Goal: Information Seeking & Learning: Understand process/instructions

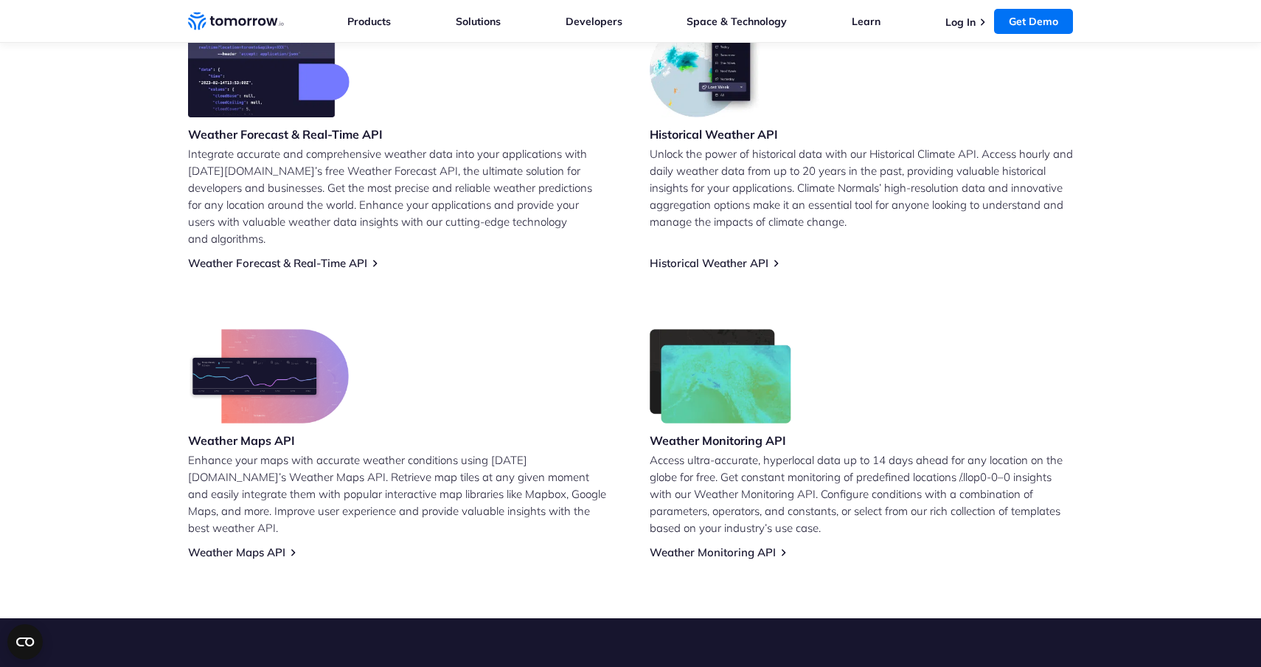
scroll to position [704, 0]
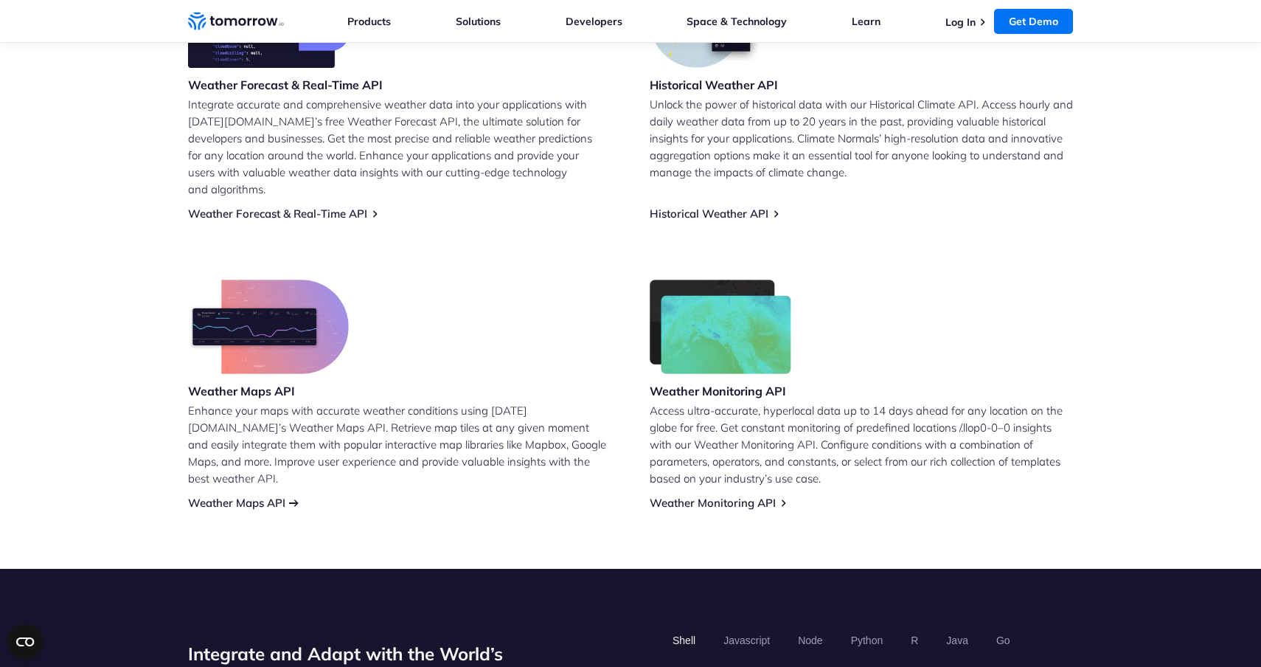
click at [279, 496] on link "Weather Maps API" at bounding box center [236, 503] width 97 height 14
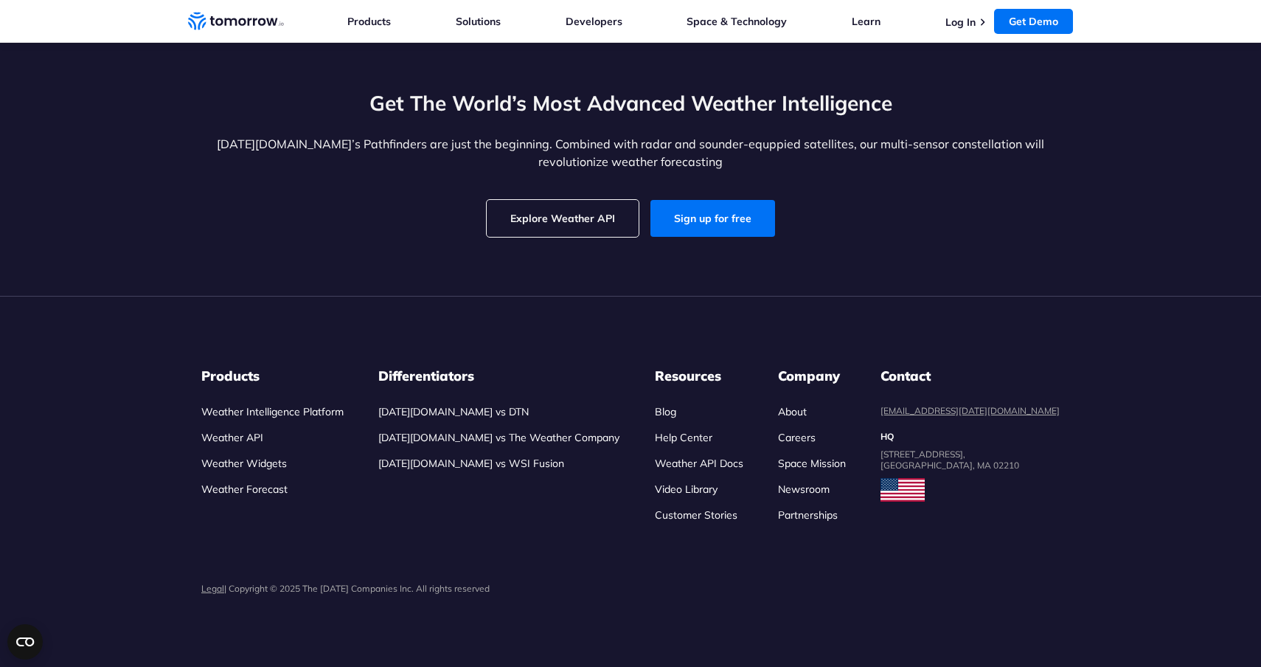
scroll to position [4127, 0]
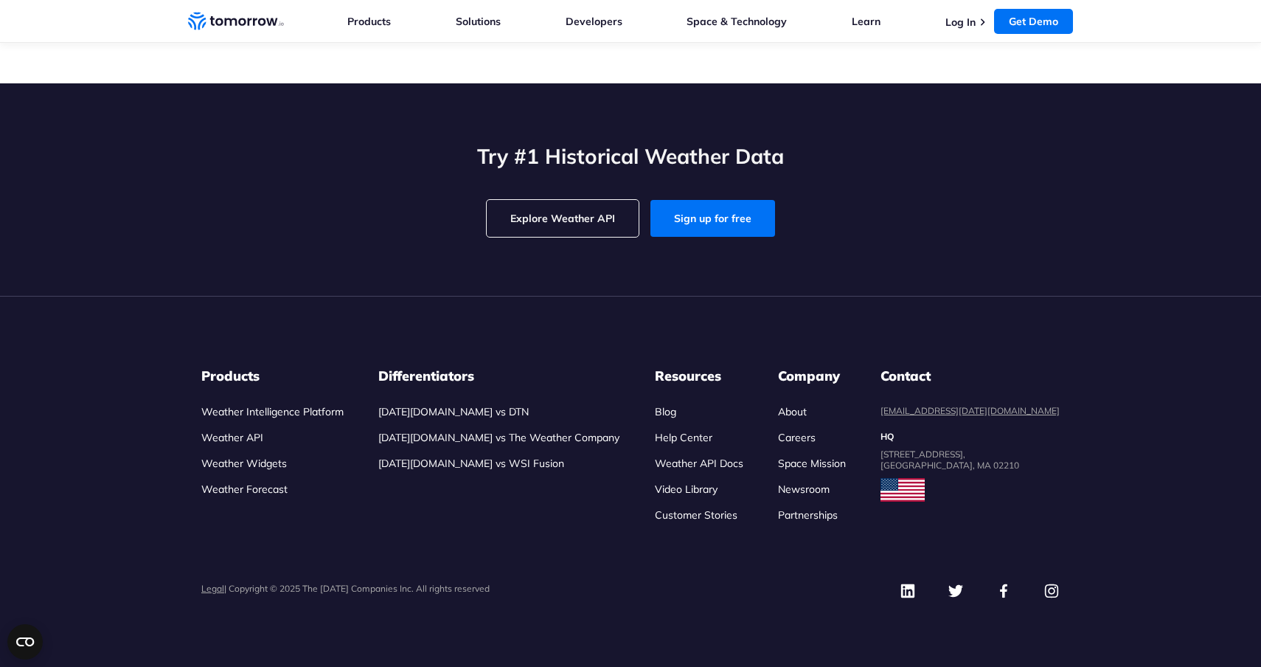
scroll to position [4616, 0]
click at [816, 437] on link "Careers" at bounding box center [797, 437] width 38 height 13
click at [580, 237] on link "Explore Weather API" at bounding box center [563, 218] width 152 height 37
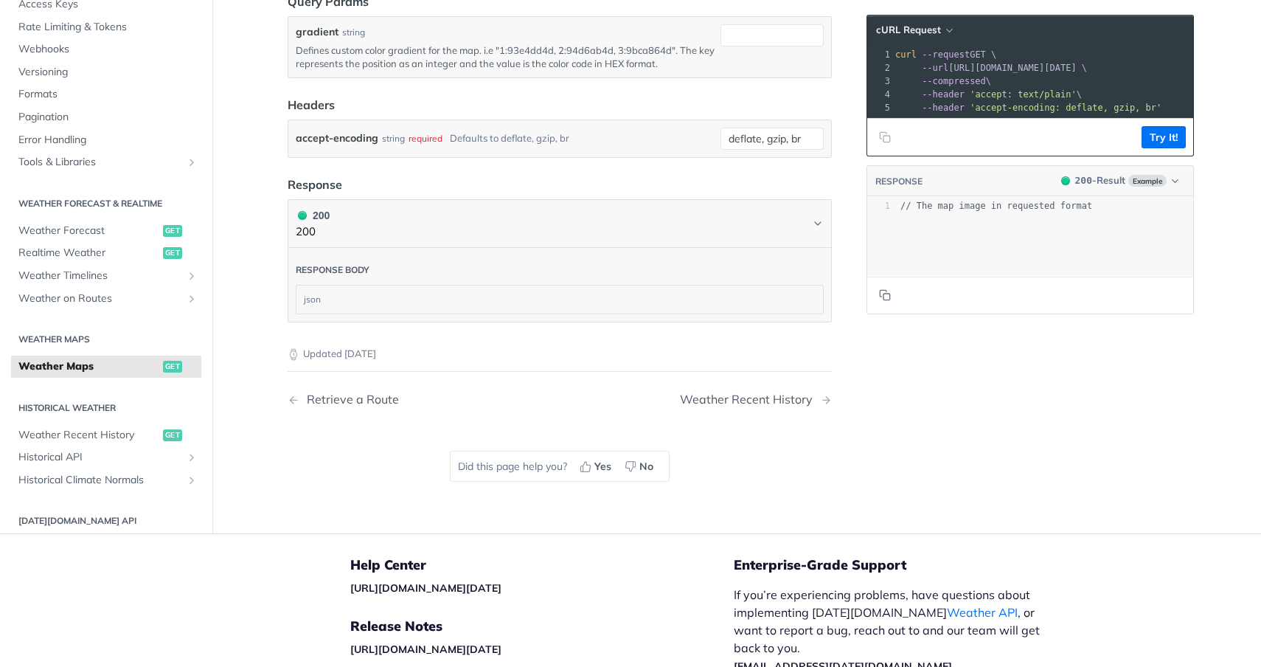
scroll to position [2088, 0]
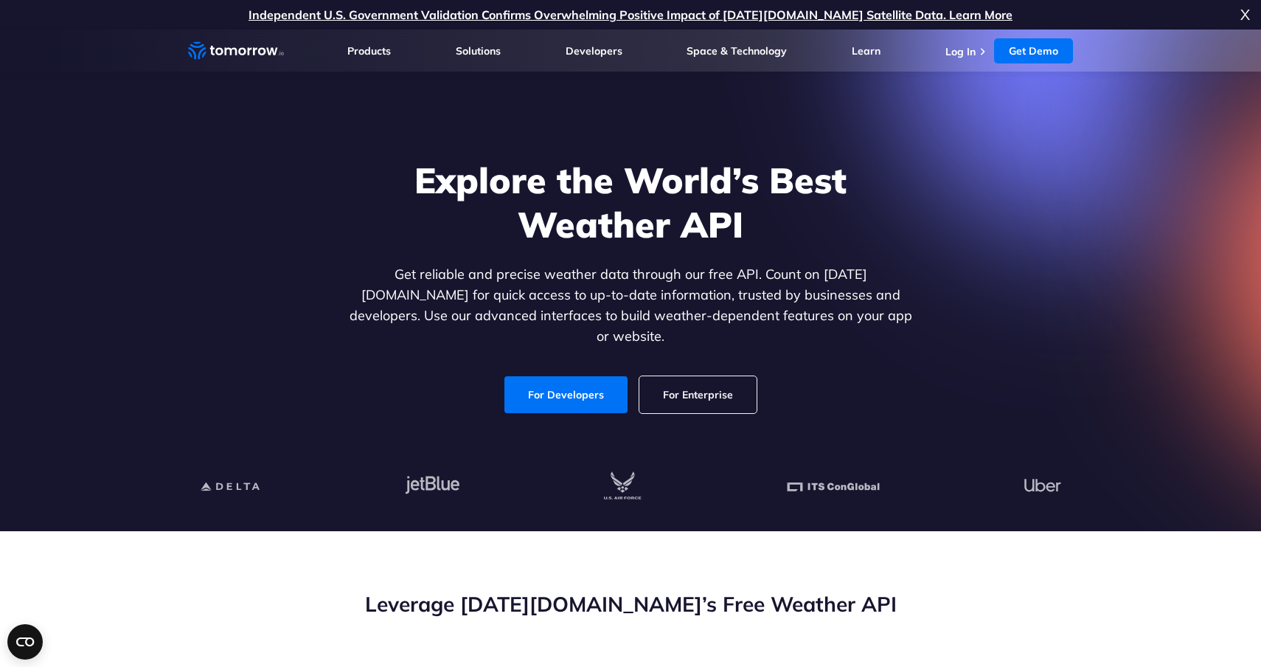
click at [692, 380] on link "For Enterprise" at bounding box center [697, 394] width 117 height 37
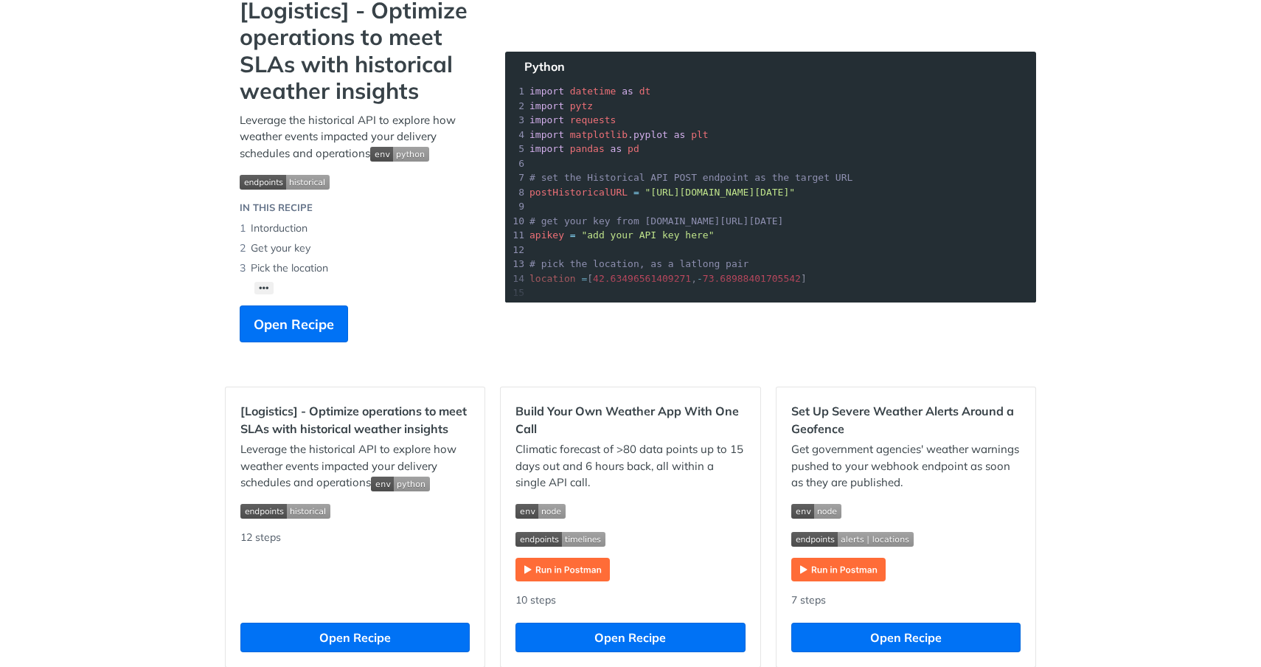
scroll to position [298, 0]
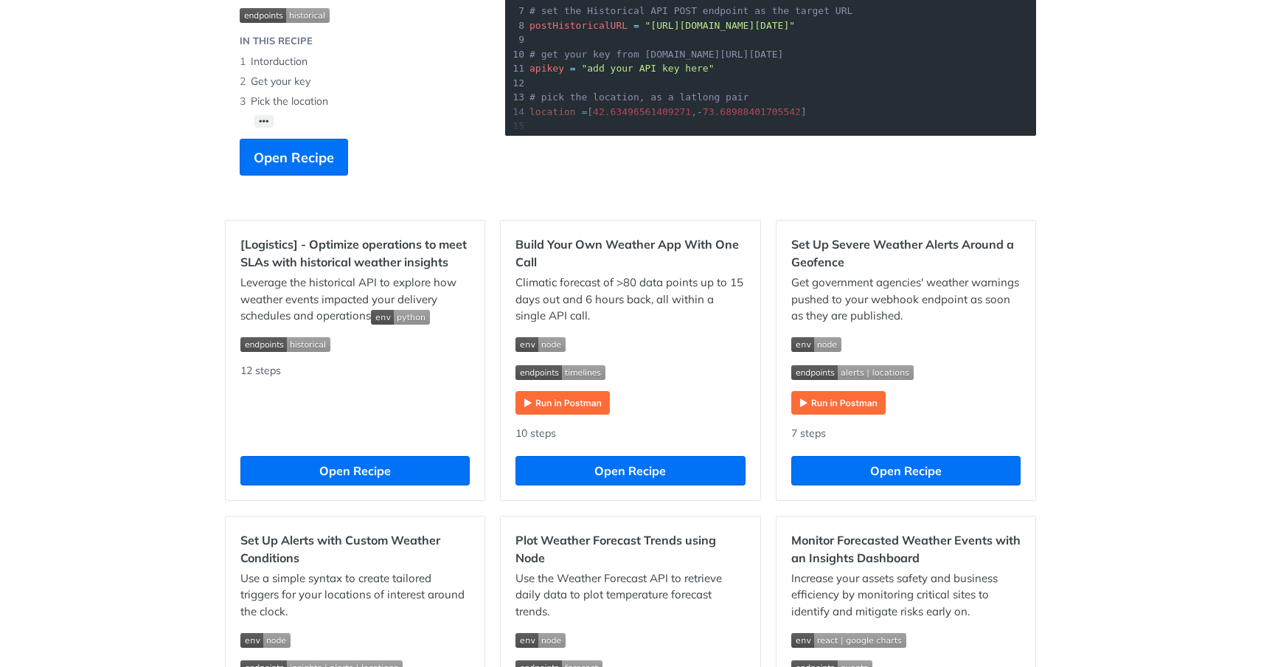
scroll to position [369, 0]
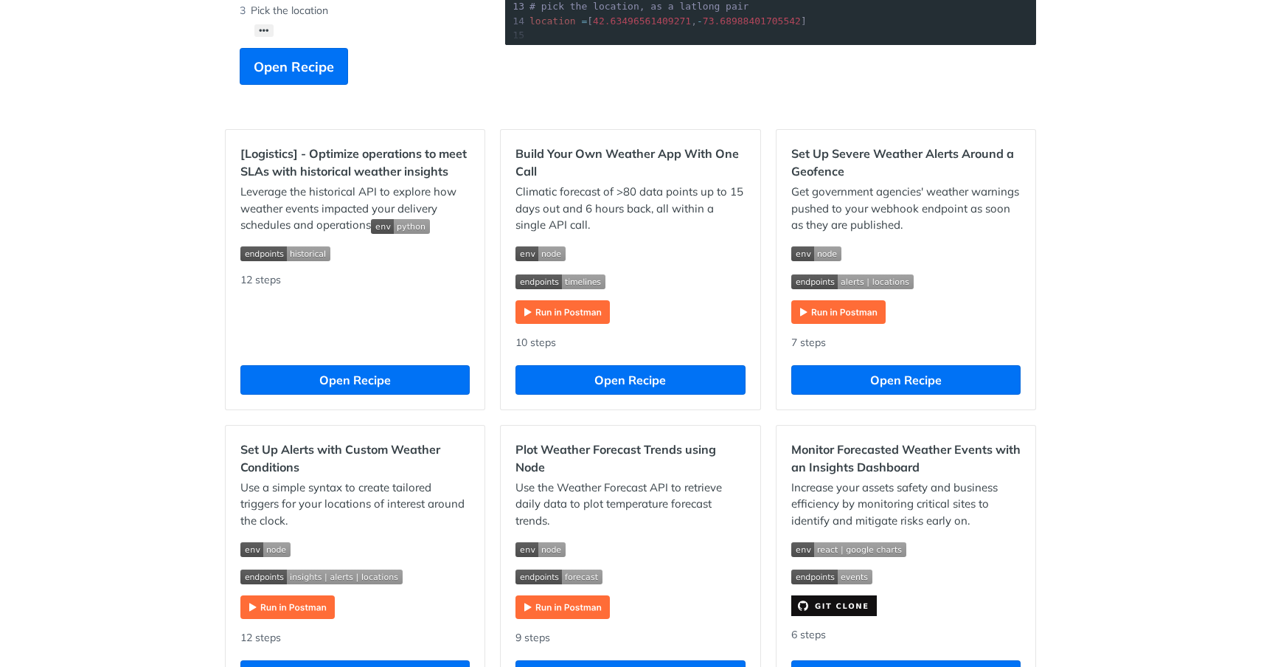
click at [670, 153] on h2 "Build Your Own Weather App With One Call" at bounding box center [629, 162] width 229 height 35
click at [641, 381] on button "Open Recipe" at bounding box center [629, 379] width 229 height 29
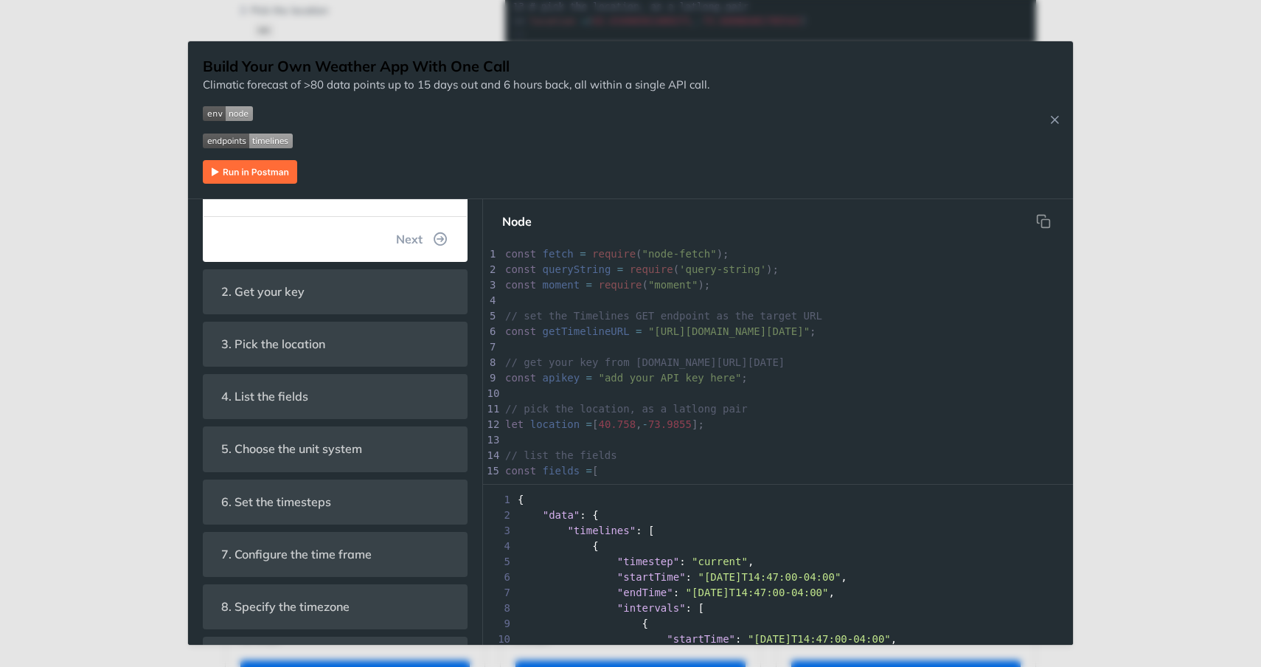
scroll to position [344, 0]
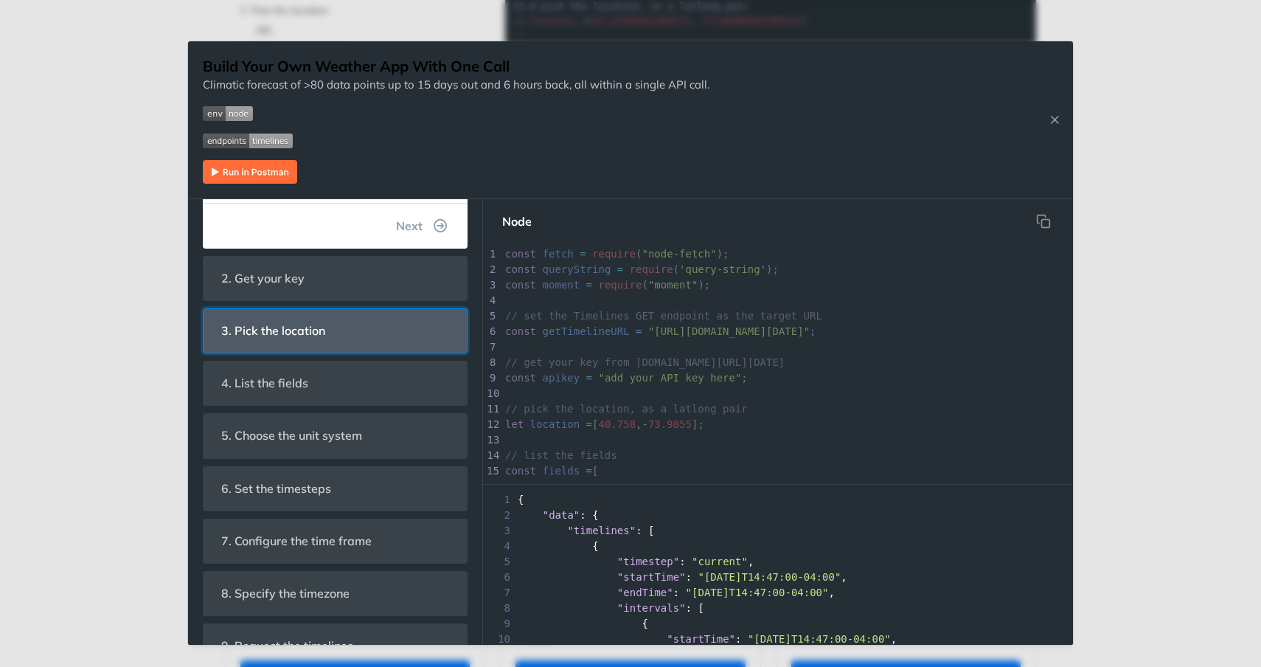
click at [364, 334] on header "3. Pick the location" at bounding box center [335, 331] width 263 height 44
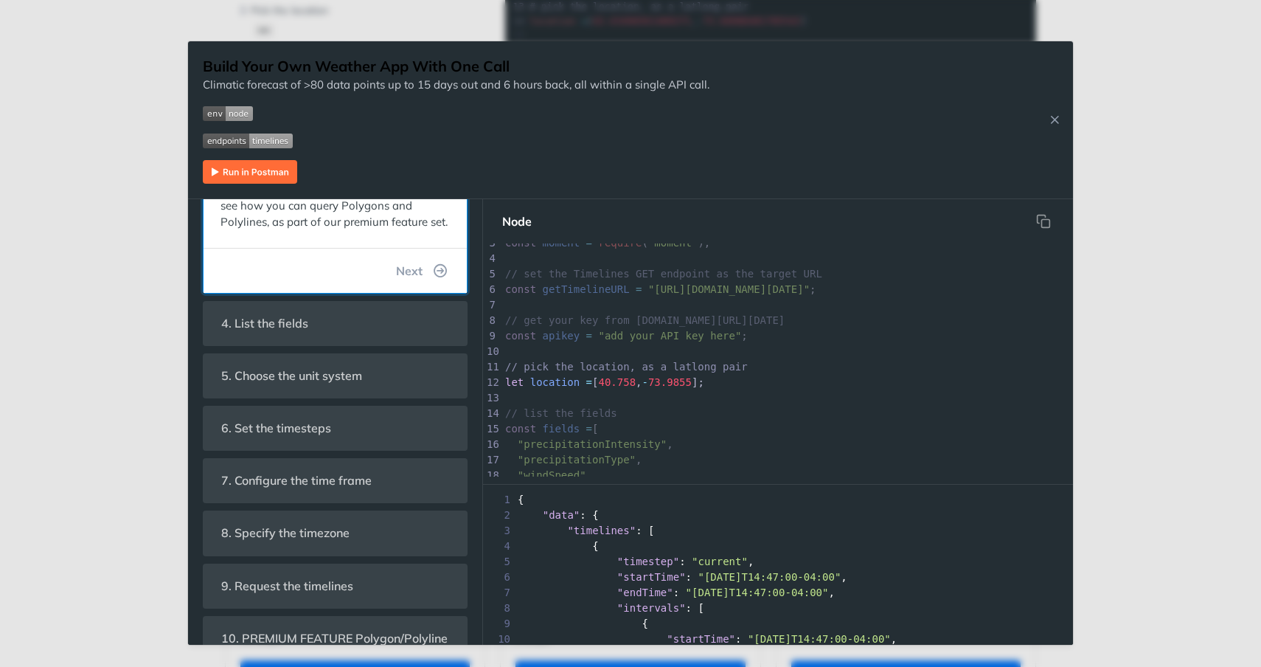
scroll to position [378, 0]
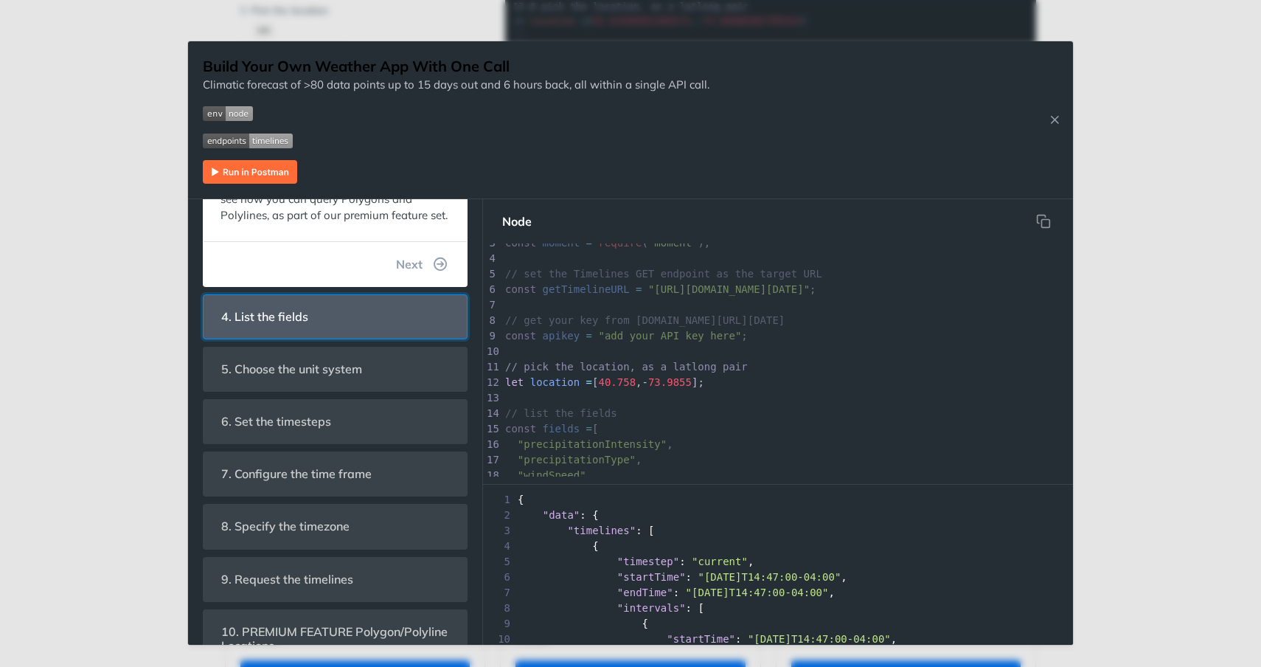
click at [293, 312] on span "4. List the fields" at bounding box center [265, 316] width 108 height 29
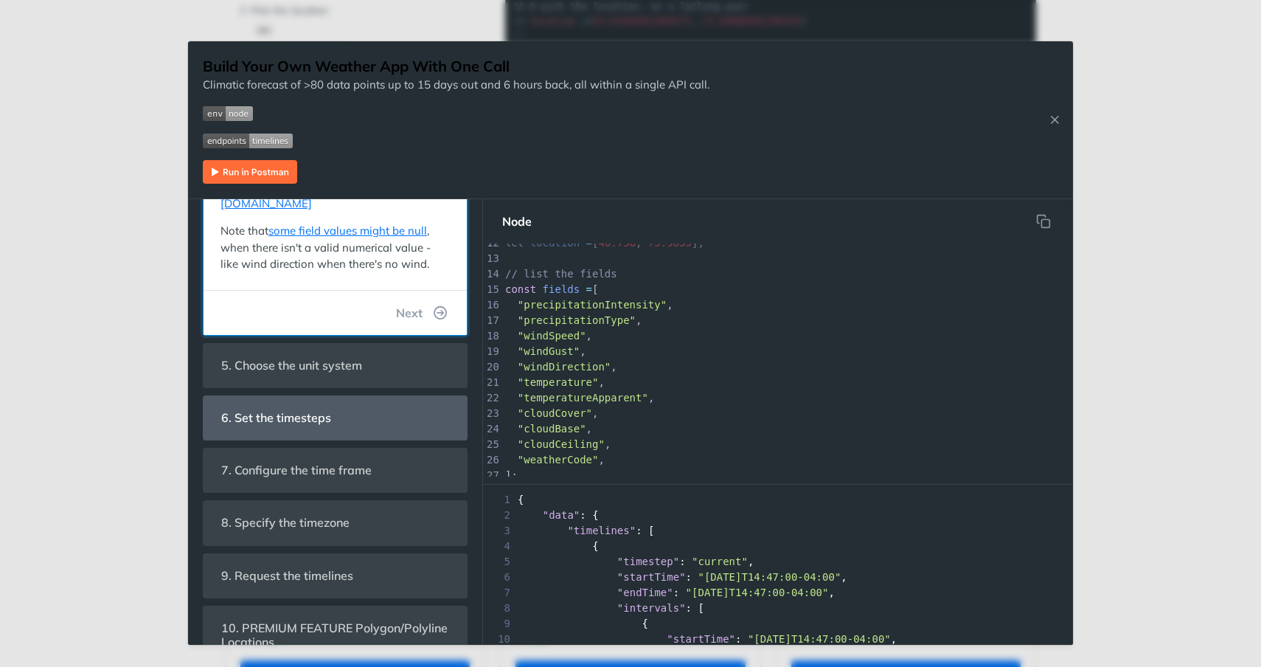
scroll to position [449, 0]
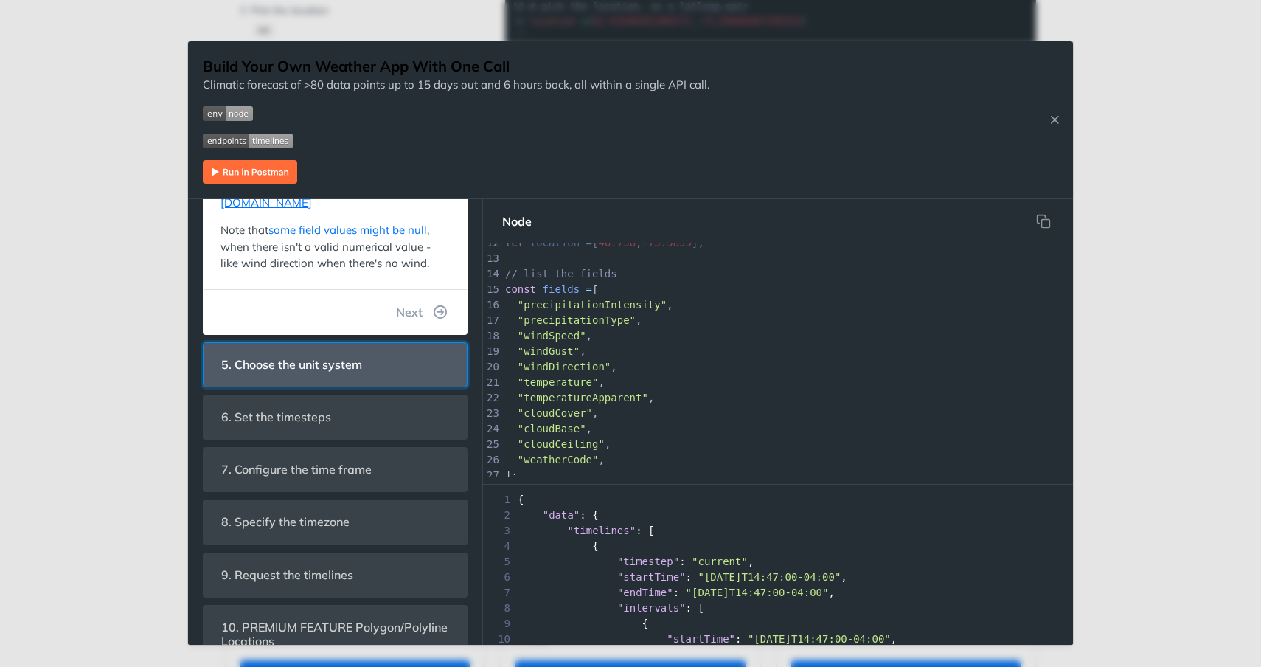
click at [311, 350] on span "5. Choose the unit system" at bounding box center [291, 364] width 161 height 29
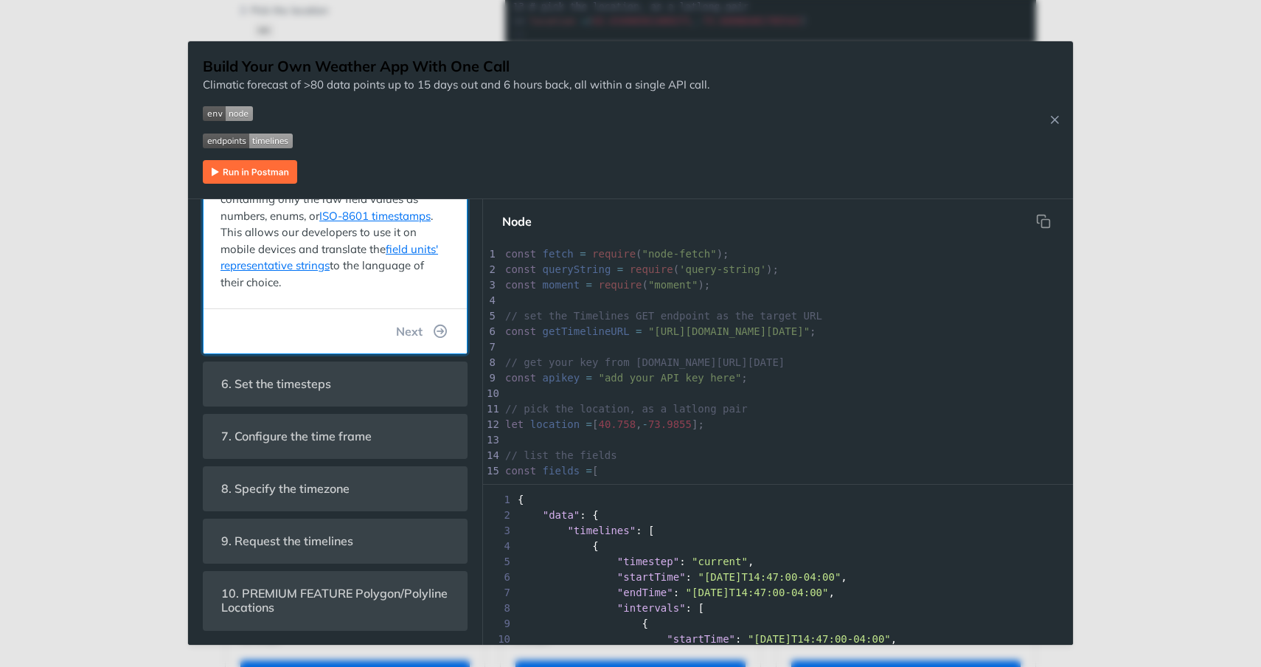
scroll to position [321, 0]
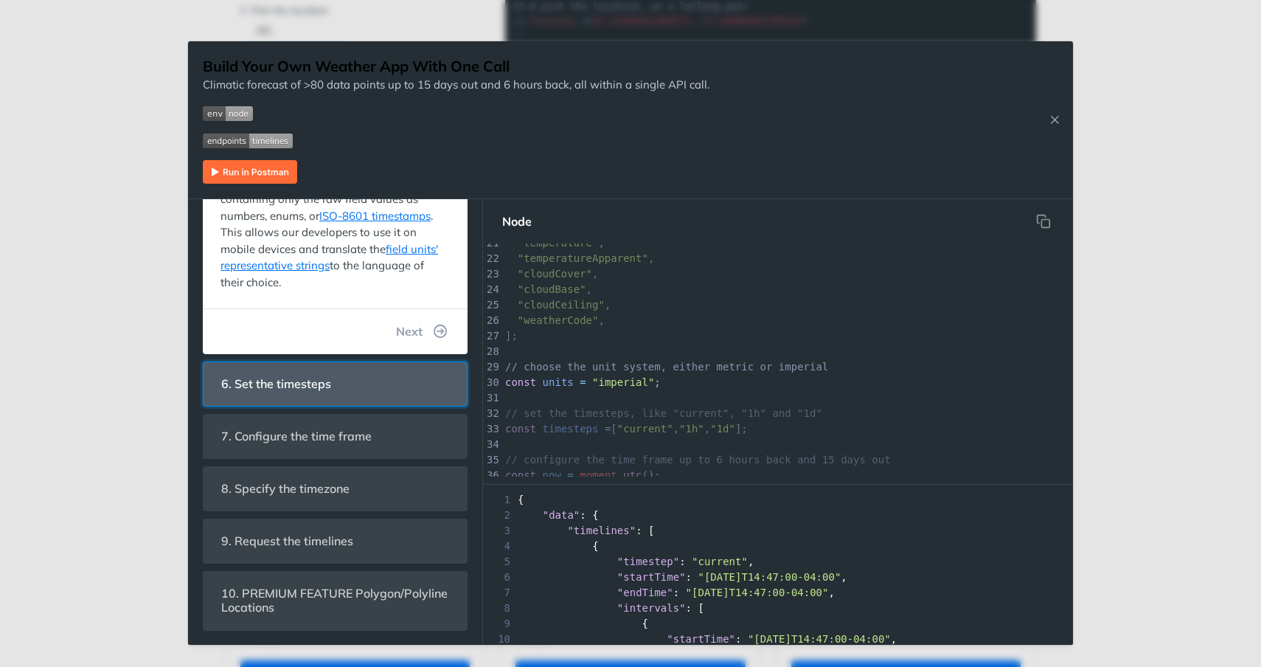
click at [308, 378] on span "6. Set the timesteps" at bounding box center [276, 383] width 131 height 29
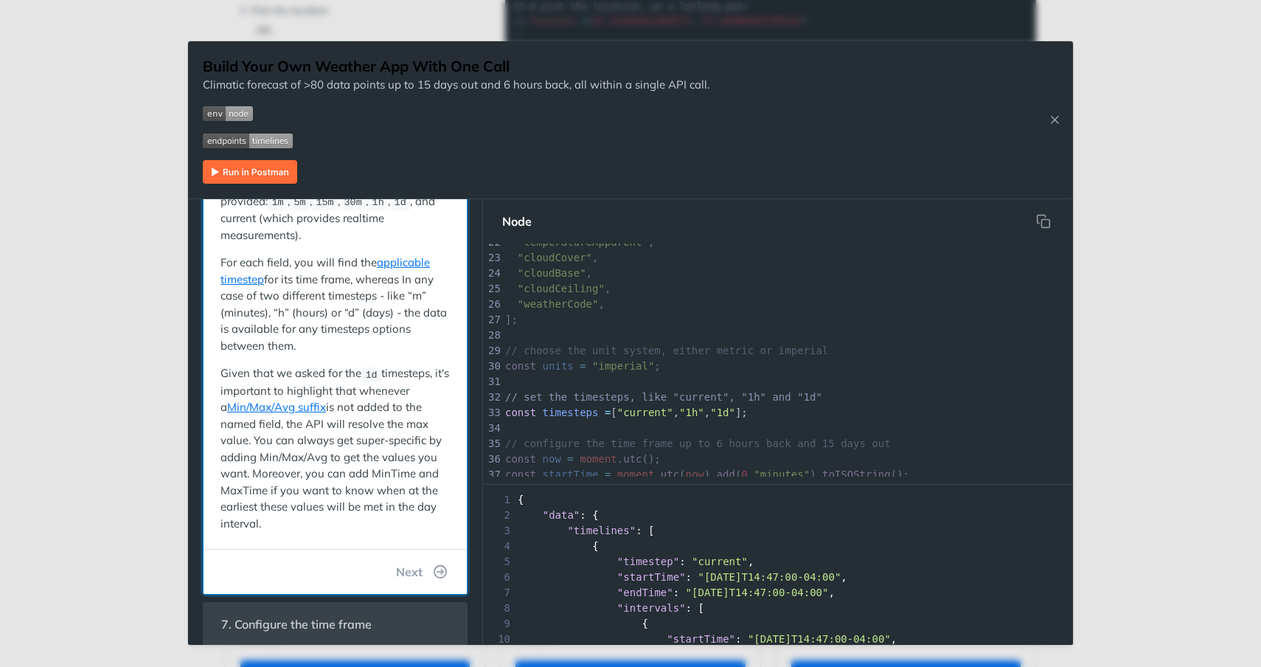
scroll to position [0, 0]
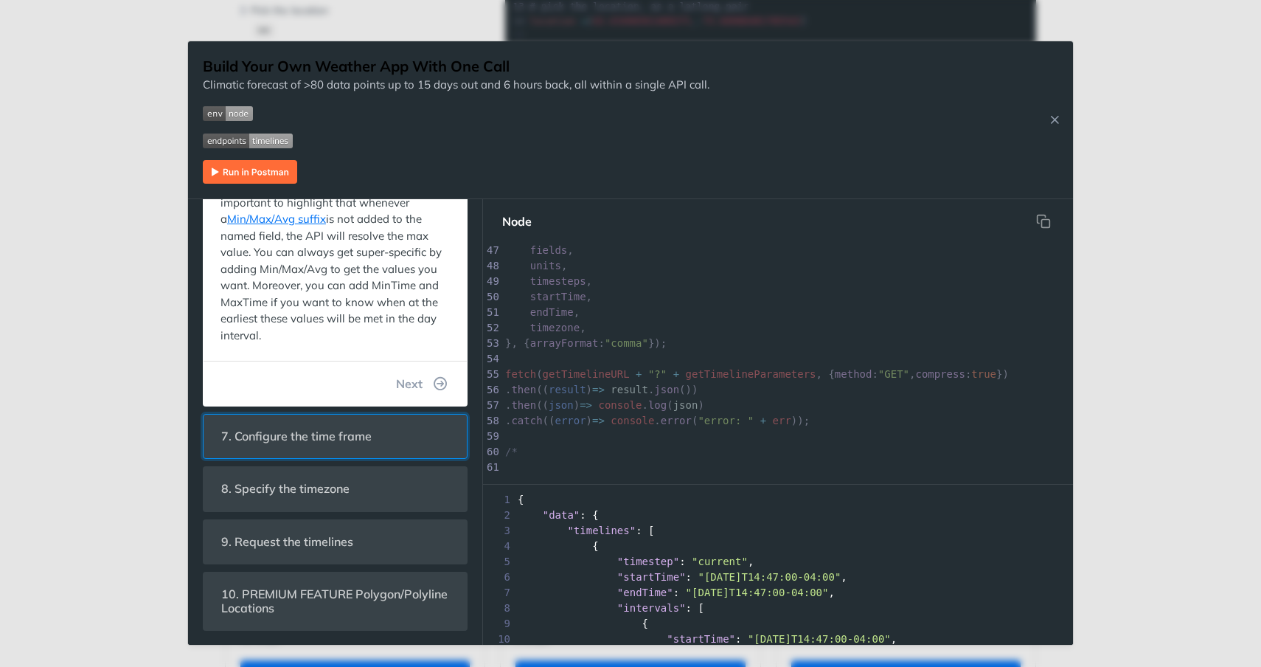
click at [343, 437] on span "7. Configure the time frame" at bounding box center [296, 436] width 171 height 29
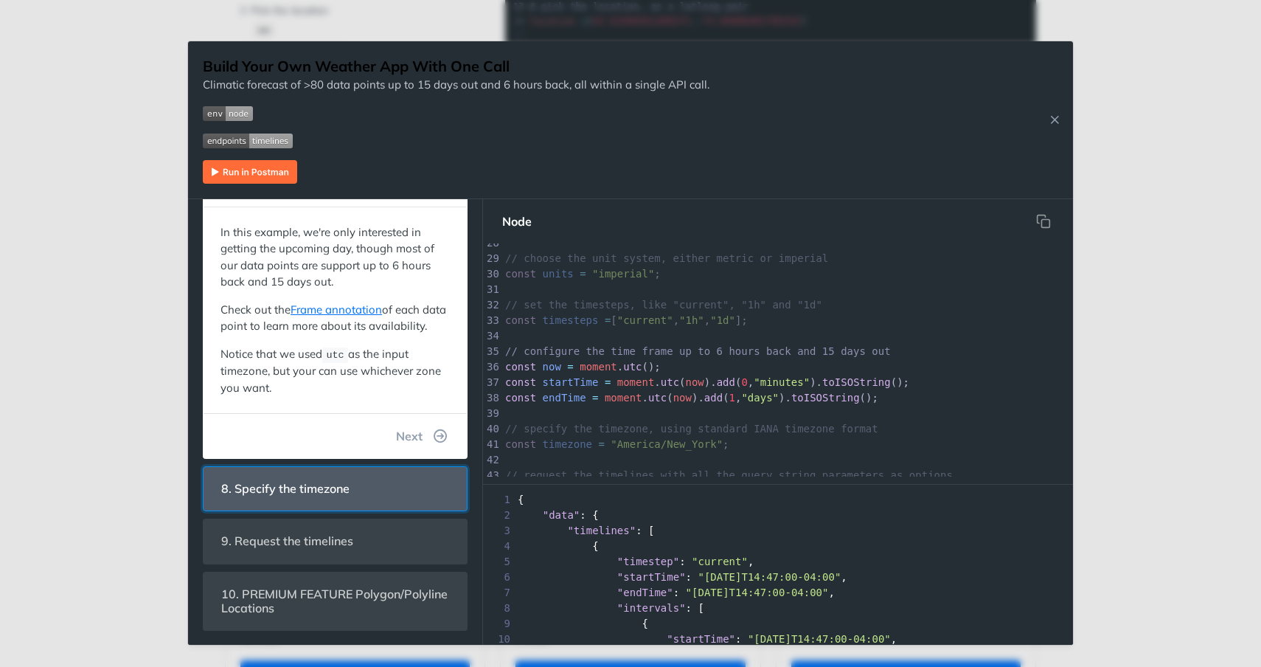
click at [330, 484] on span "8. Specify the timezone" at bounding box center [285, 488] width 149 height 29
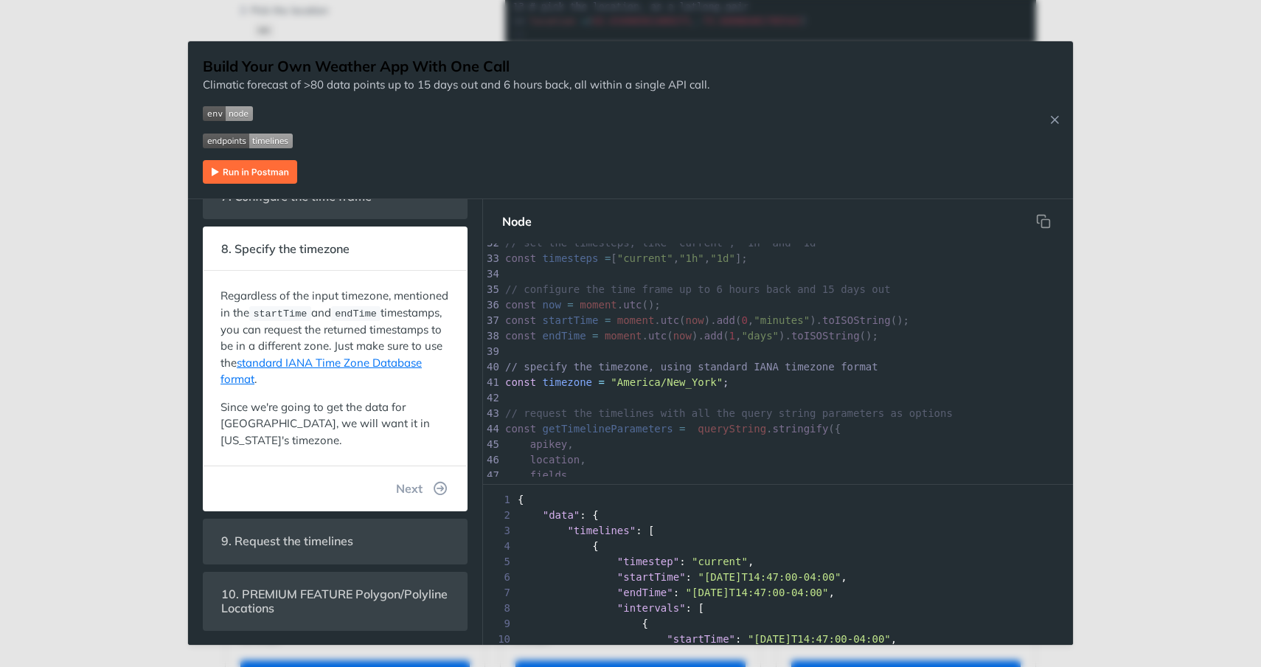
click at [45, 282] on div "Jump to Content Reference Recipes FAQs Help Center Blog API Status Recipes Refe…" at bounding box center [630, 333] width 1261 height 667
